Goal: Obtain resource: Download file/media

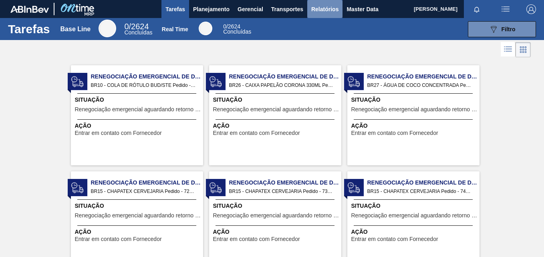
click at [327, 14] on span "Relatórios" at bounding box center [324, 9] width 27 height 10
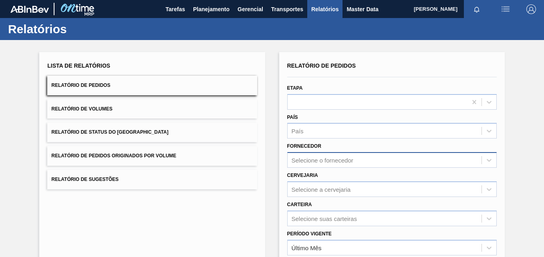
click at [302, 159] on div "Selecione o fornecedor" at bounding box center [391, 160] width 209 height 16
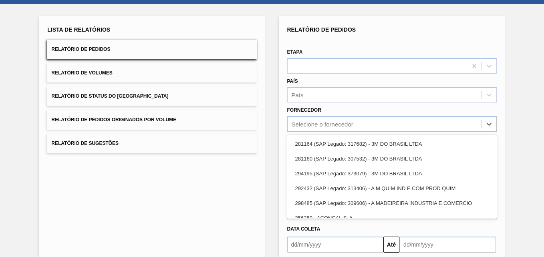
paste input "289877"
type input "289877"
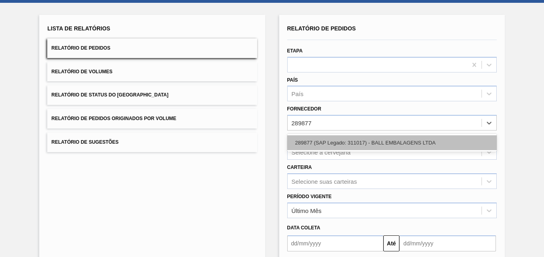
click at [328, 144] on div "289877 (SAP Legado: 311017) - BALL EMBALAGENS LTDA" at bounding box center [391, 142] width 209 height 15
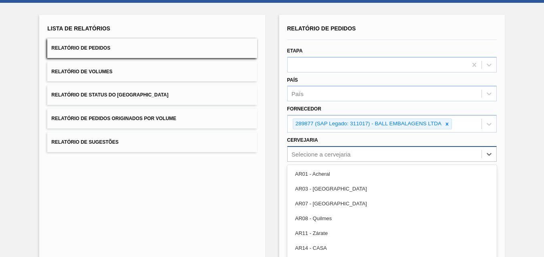
scroll to position [68, 0]
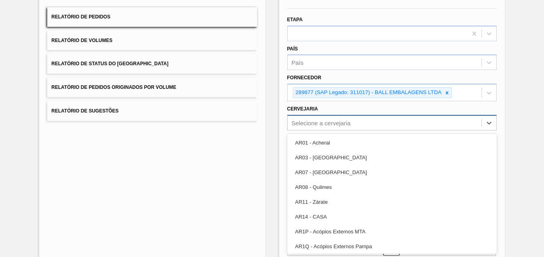
click at [324, 131] on div "option AR01 - Acheral focused, 1 of 92. 92 results available. Use Up and Down t…" at bounding box center [391, 123] width 209 height 16
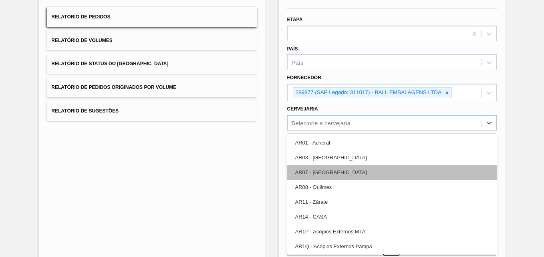
type input "07"
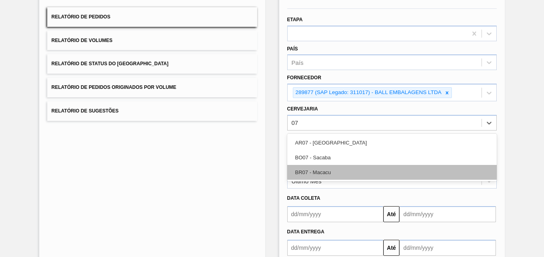
click at [309, 168] on div "BR07 - Macacu" at bounding box center [391, 172] width 209 height 15
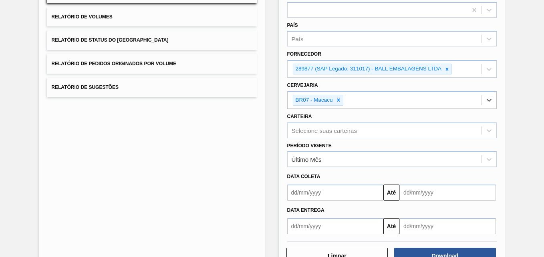
scroll to position [118, 0]
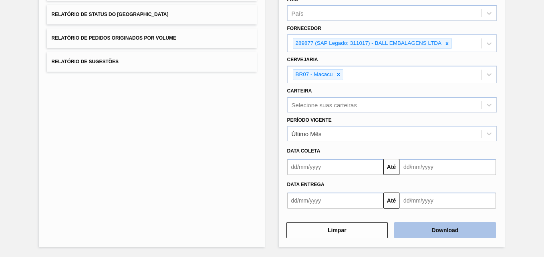
click at [455, 227] on button "Download" at bounding box center [445, 230] width 102 height 16
click at [440, 225] on button "Download" at bounding box center [445, 230] width 102 height 16
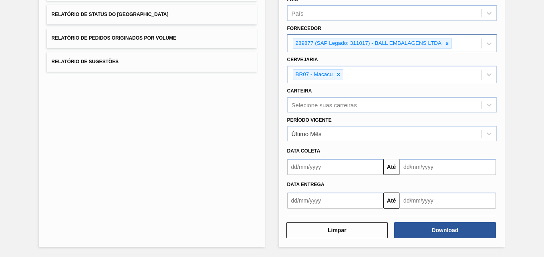
drag, startPoint x: 445, startPoint y: 45, endPoint x: 440, endPoint y: 48, distance: 5.8
click at [445, 45] on icon at bounding box center [447, 44] width 6 height 6
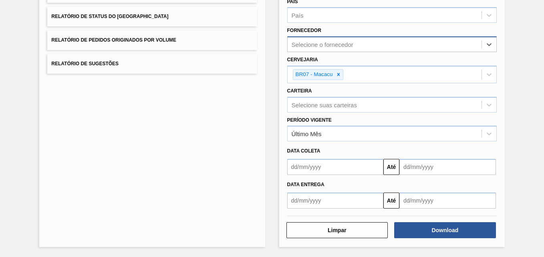
scroll to position [116, 0]
paste input "294026"
type input "294026"
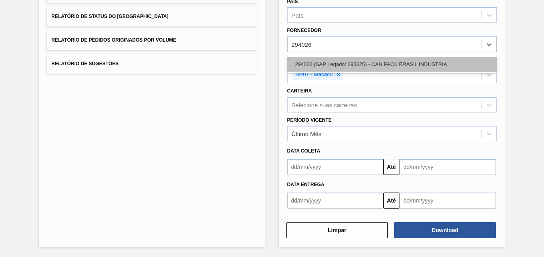
click at [335, 63] on div "294026 (SAP Legado: 395625) - CAN PACK BRASIL INDUSTRIA" at bounding box center [391, 64] width 209 height 15
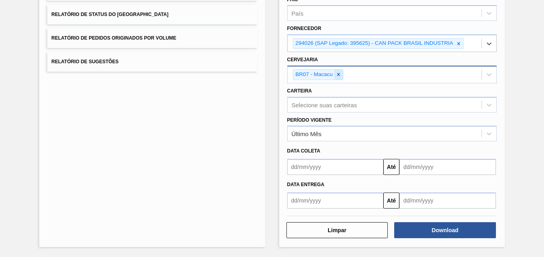
click at [338, 74] on icon at bounding box center [338, 74] width 3 height 3
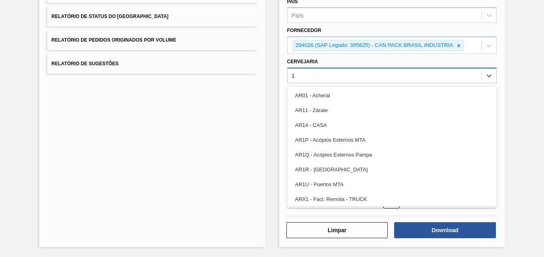
type input "13"
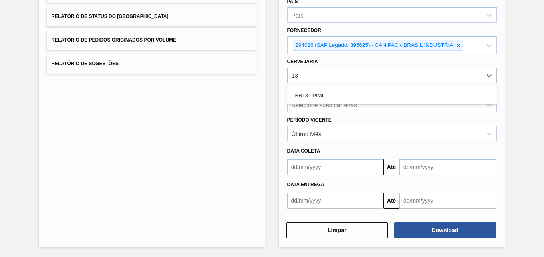
click at [321, 93] on div "BR13 - Piraí" at bounding box center [391, 95] width 209 height 15
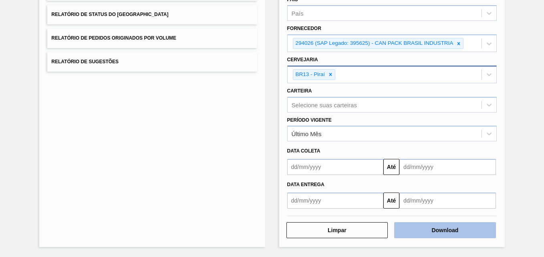
click at [447, 233] on button "Download" at bounding box center [445, 230] width 102 height 16
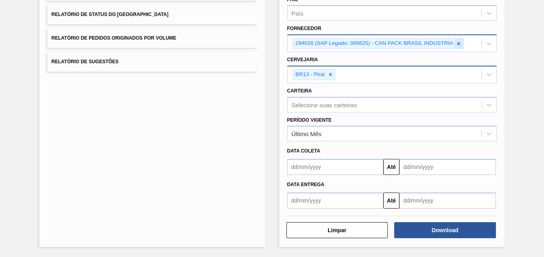
click at [456, 44] on icon at bounding box center [459, 44] width 6 height 6
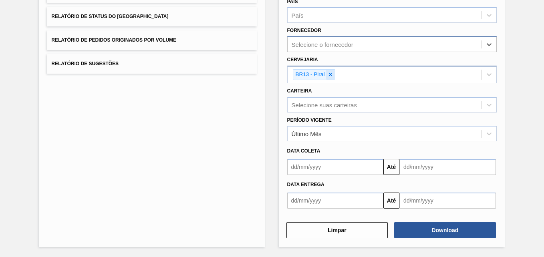
click at [331, 74] on icon at bounding box center [330, 75] width 6 height 6
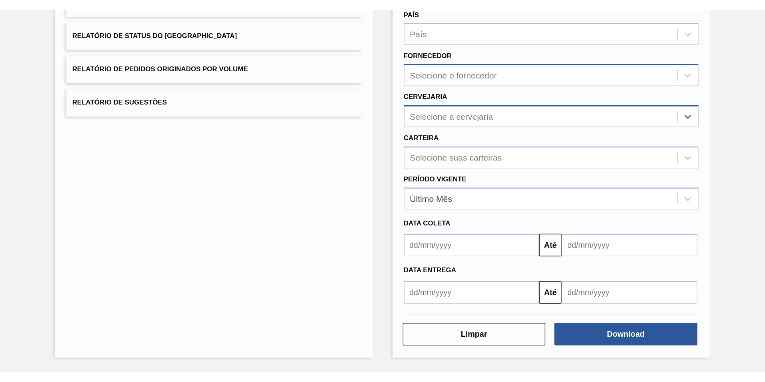
scroll to position [114, 0]
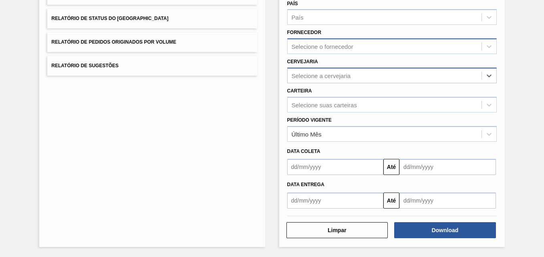
click at [307, 50] on div "Selecione o fornecedor" at bounding box center [384, 47] width 194 height 12
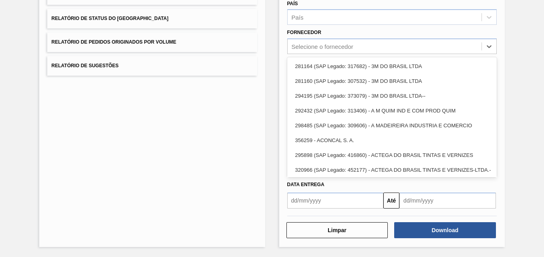
paste input "238444"
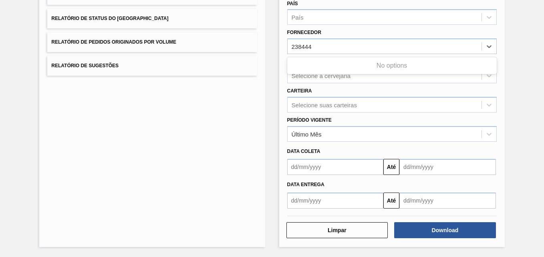
type input "238444"
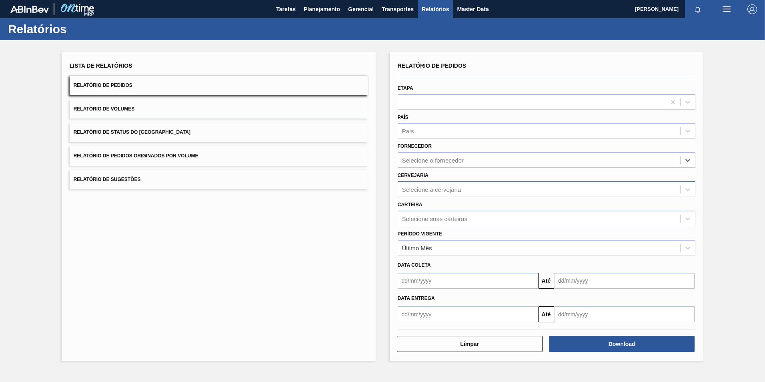
scroll to position [0, 0]
paste input "293289"
type input "293289"
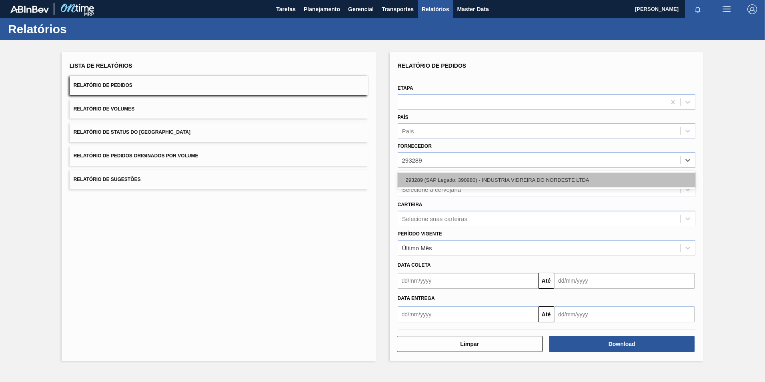
click at [442, 179] on div "293289 (SAP Legado: 390980) - INDUSTRIA VIDREIRA DO NORDESTE LTDA" at bounding box center [547, 180] width 298 height 15
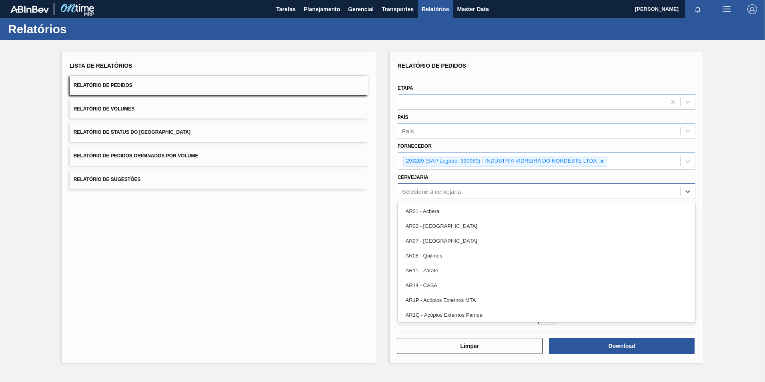
click at [420, 194] on div "Selecione a cervejaria" at bounding box center [431, 191] width 59 height 7
type input "18"
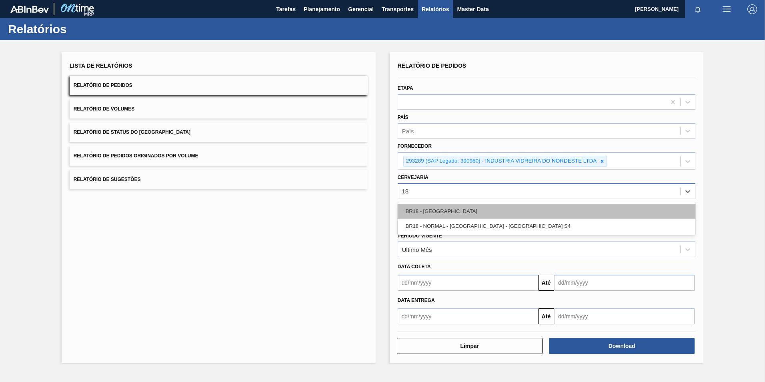
click at [423, 213] on div "BR18 - [GEOGRAPHIC_DATA]" at bounding box center [547, 211] width 298 height 15
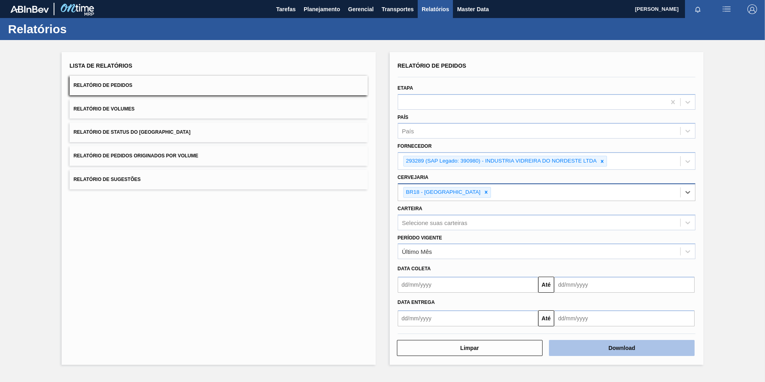
click at [543, 257] on button "Download" at bounding box center [622, 348] width 146 height 16
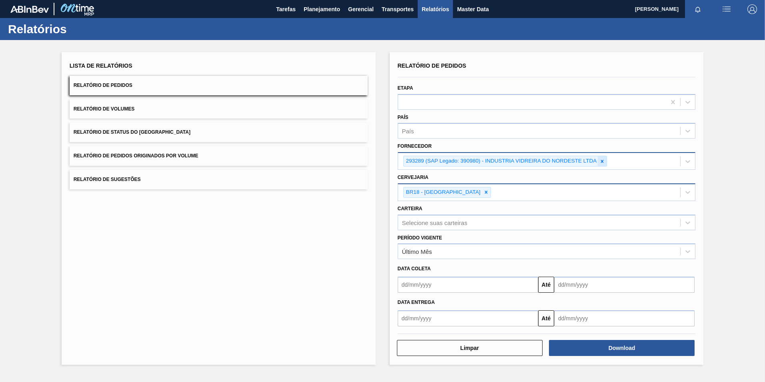
click at [543, 164] on icon at bounding box center [603, 162] width 6 height 6
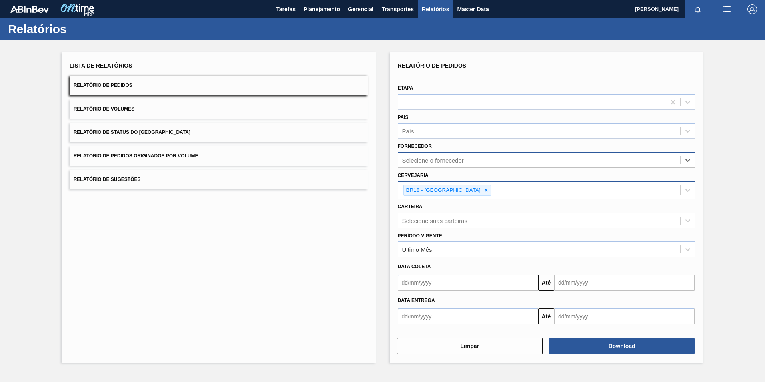
paste input "320622"
type input "320622"
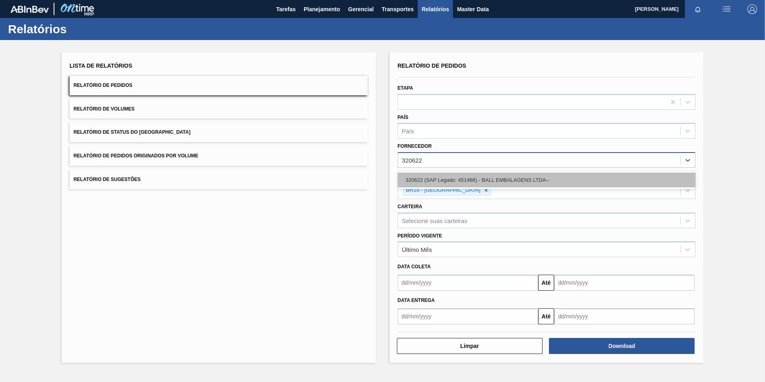
click at [456, 179] on div "320622 (SAP Legado: 451466) - BALL EMBALAGENS LTDA--" at bounding box center [547, 180] width 298 height 15
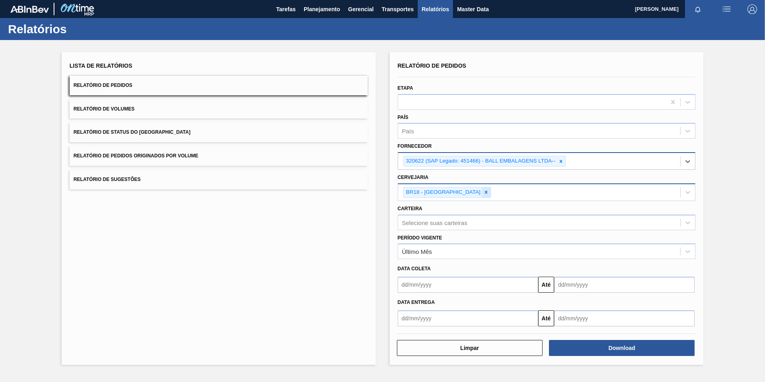
click at [485, 192] on icon at bounding box center [486, 192] width 3 height 3
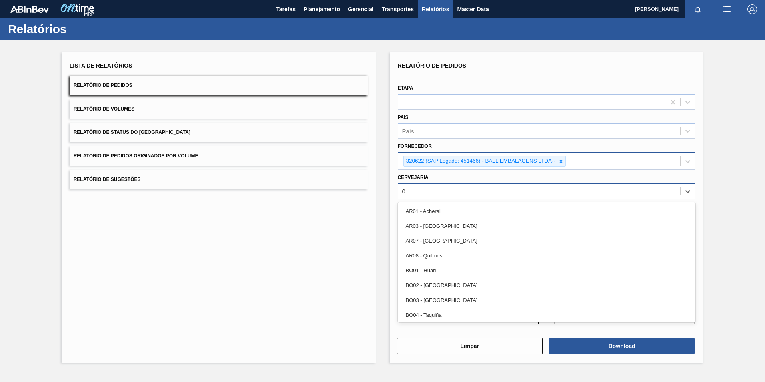
type input "02"
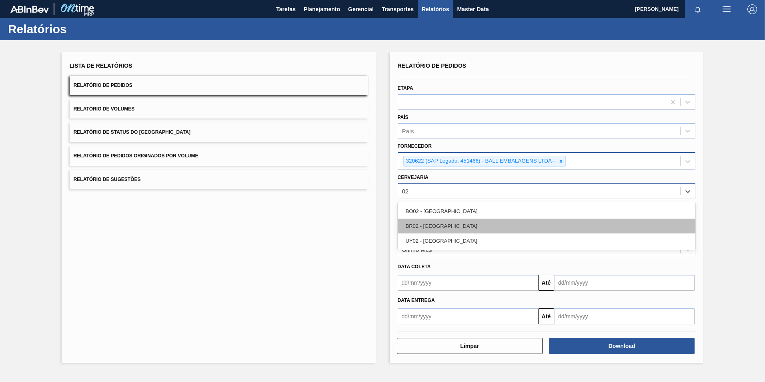
click at [430, 229] on div "BR02 - [GEOGRAPHIC_DATA]" at bounding box center [547, 226] width 298 height 15
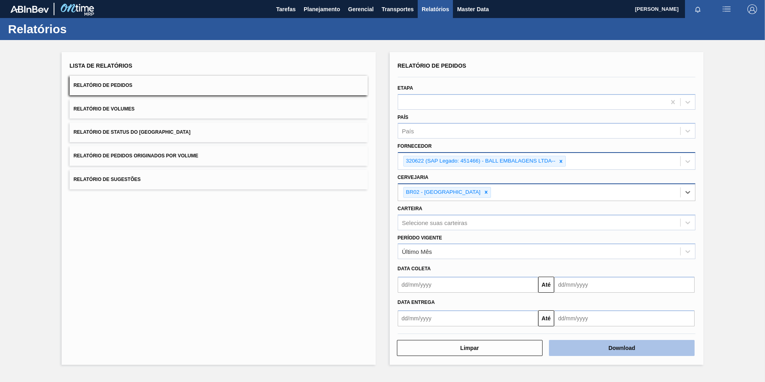
click at [543, 257] on button "Download" at bounding box center [622, 348] width 146 height 16
